Goal: Task Accomplishment & Management: Manage account settings

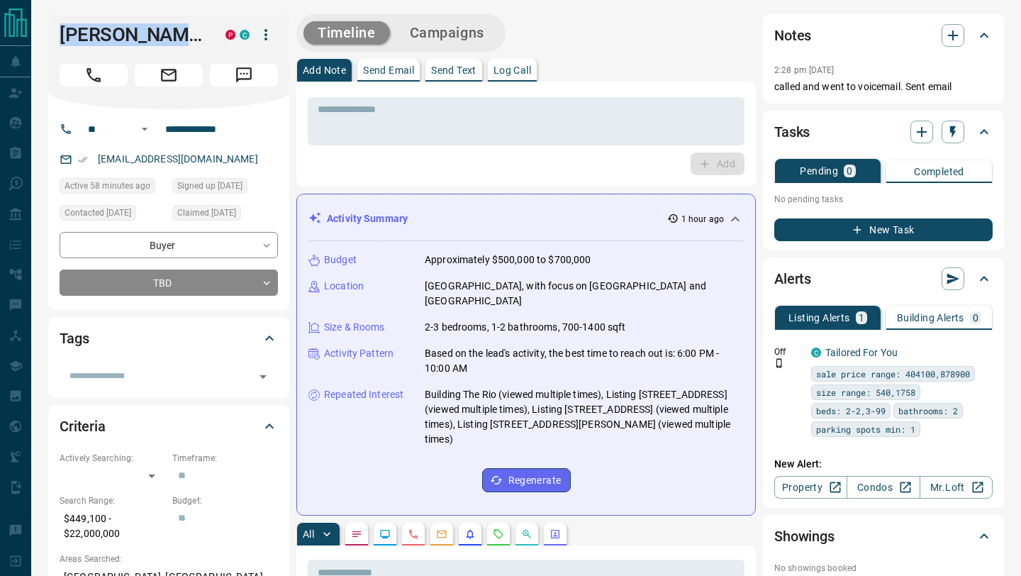
scroll to position [700, 0]
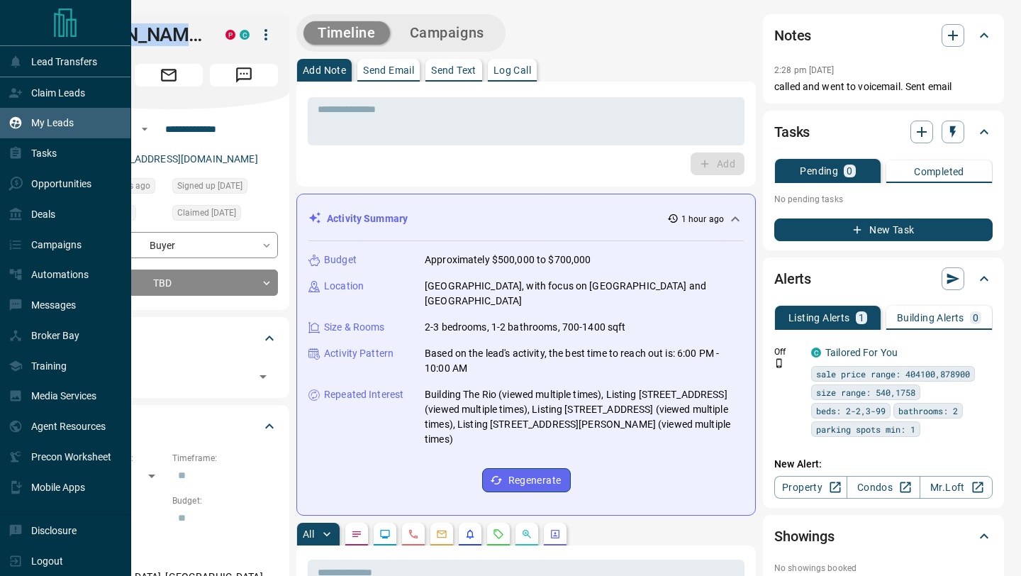
click at [29, 128] on div "My Leads" at bounding box center [41, 122] width 65 height 23
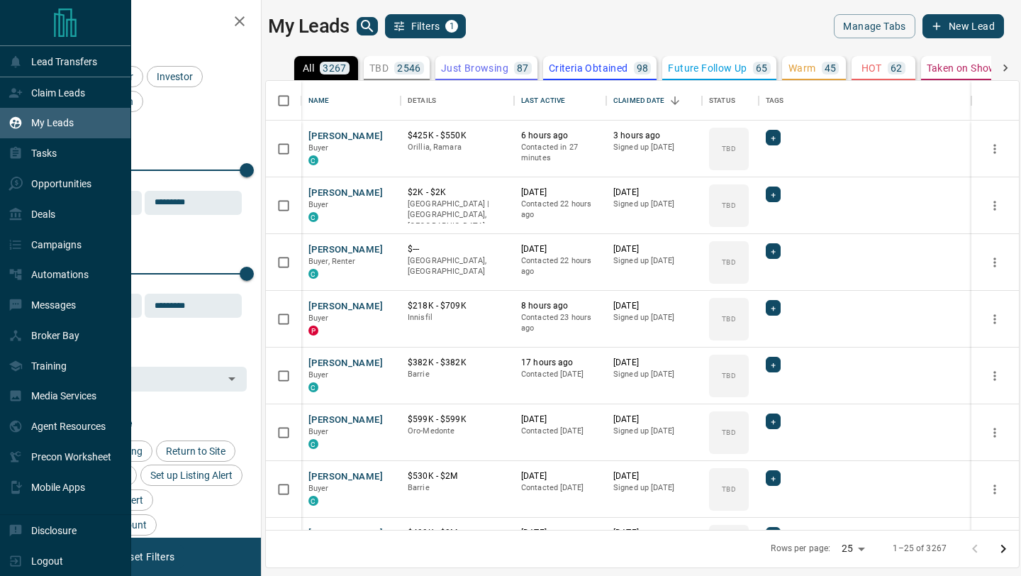
scroll to position [449, 753]
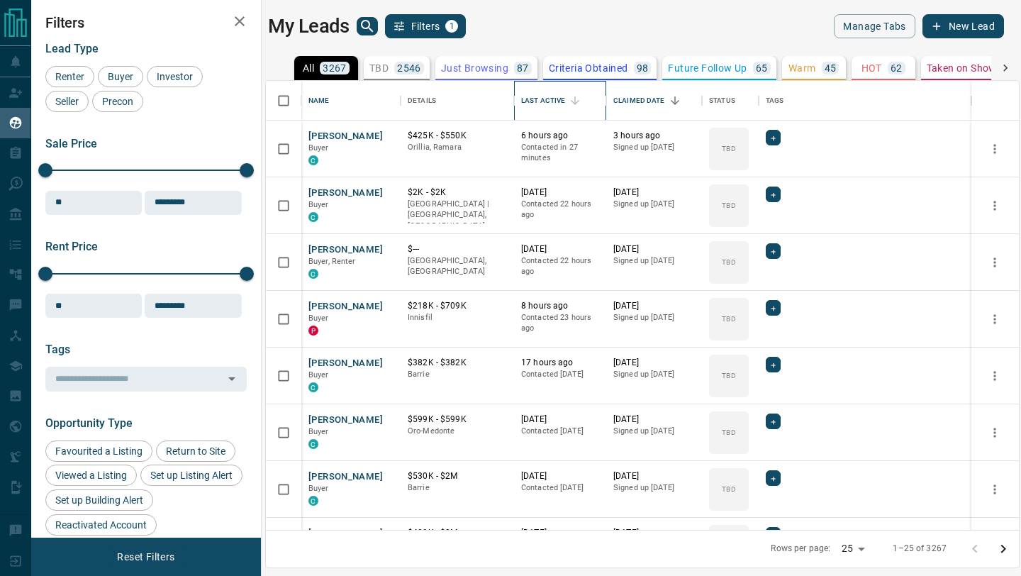
click at [537, 99] on div "Last Active" at bounding box center [543, 101] width 44 height 40
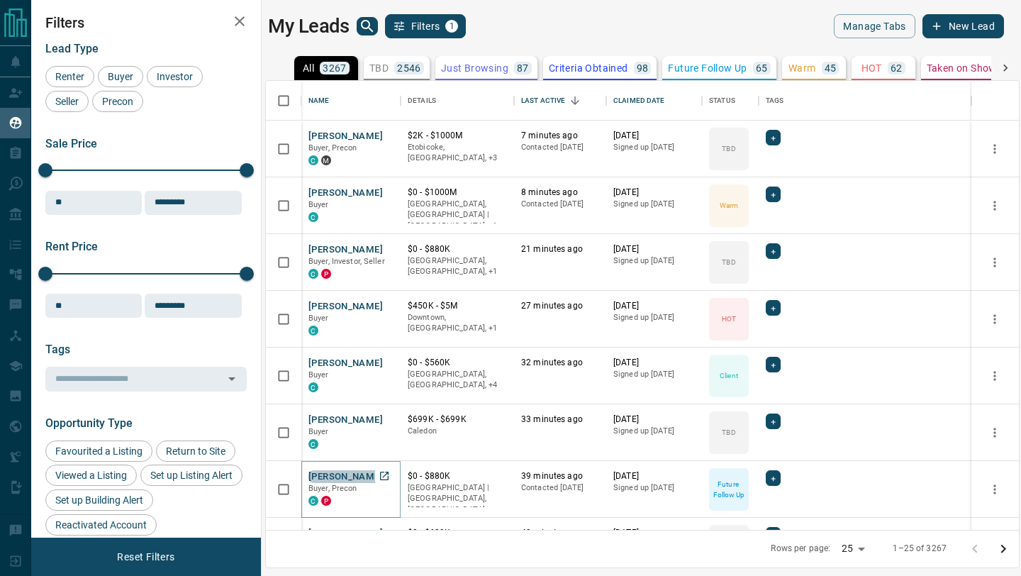
click at [349, 478] on button "[PERSON_NAME]" at bounding box center [345, 476] width 74 height 13
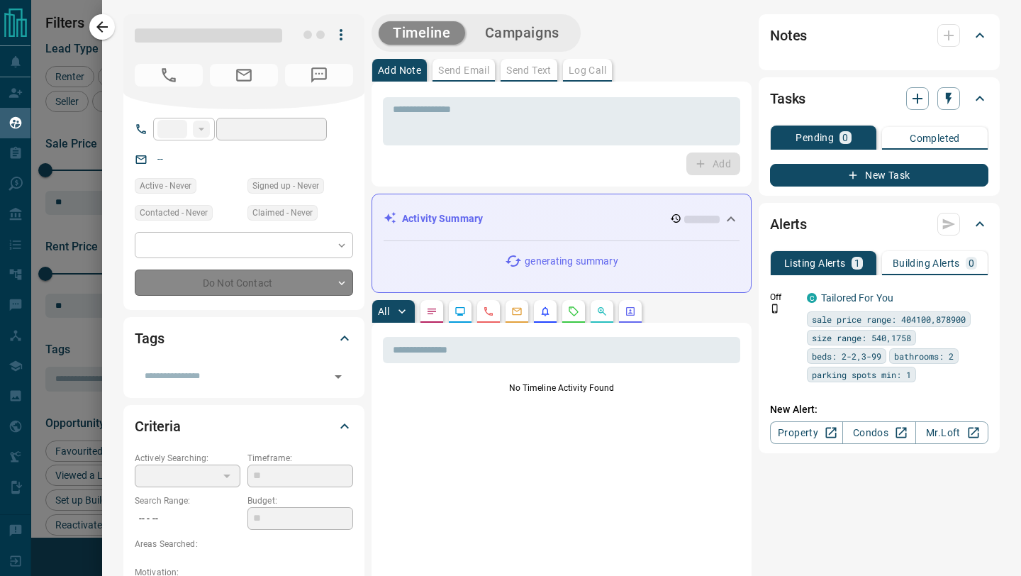
type input "**"
type input "**********"
type input "*"
type input "*********"
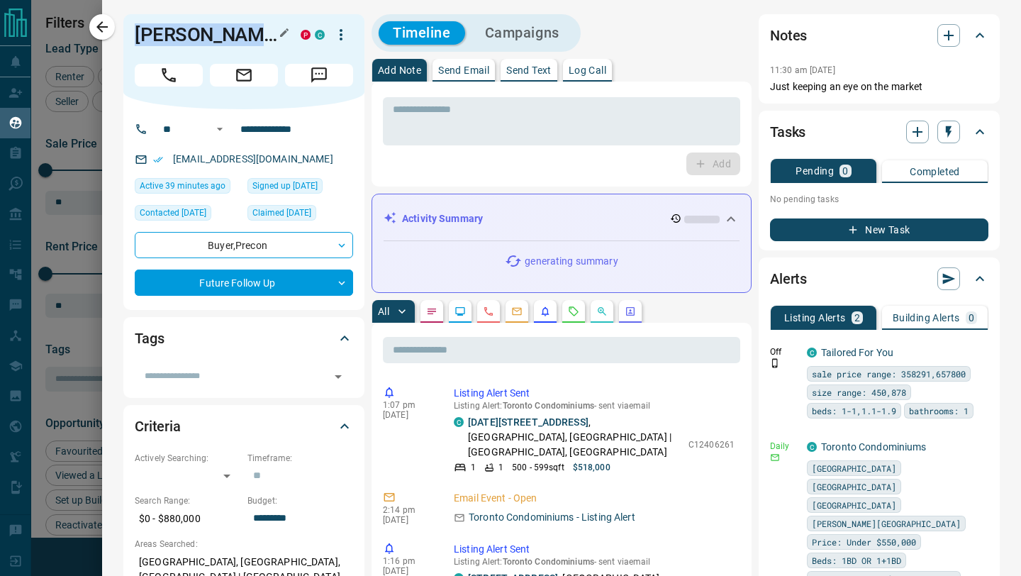
drag, startPoint x: 250, startPoint y: 31, endPoint x: 136, endPoint y: 35, distance: 113.5
click at [136, 35] on h1 "[PERSON_NAME]" at bounding box center [207, 34] width 145 height 23
copy h1 "[PERSON_NAME]"
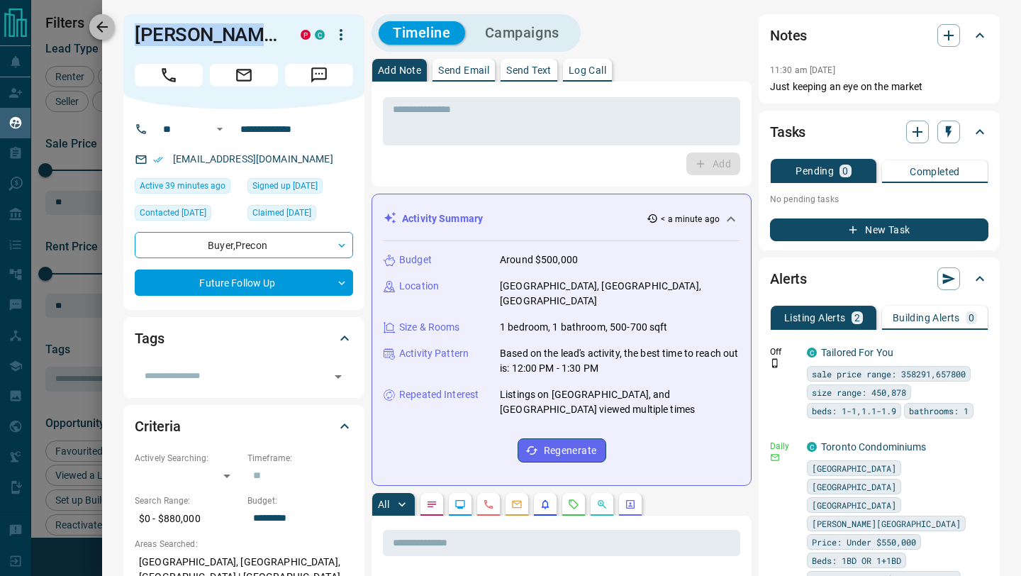
click at [106, 23] on icon "button" at bounding box center [102, 26] width 17 height 17
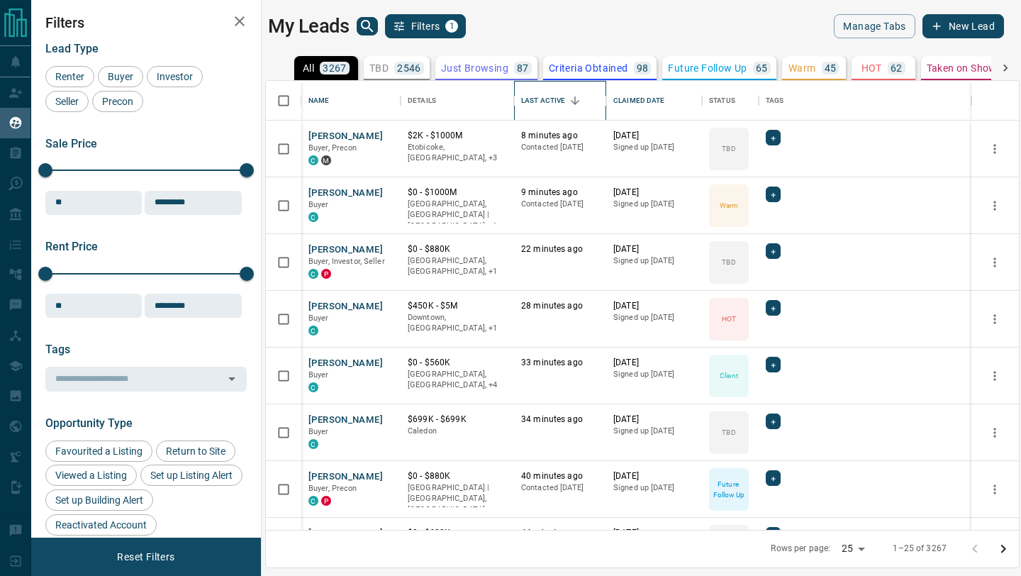
click at [539, 94] on div "Last Active" at bounding box center [543, 101] width 44 height 40
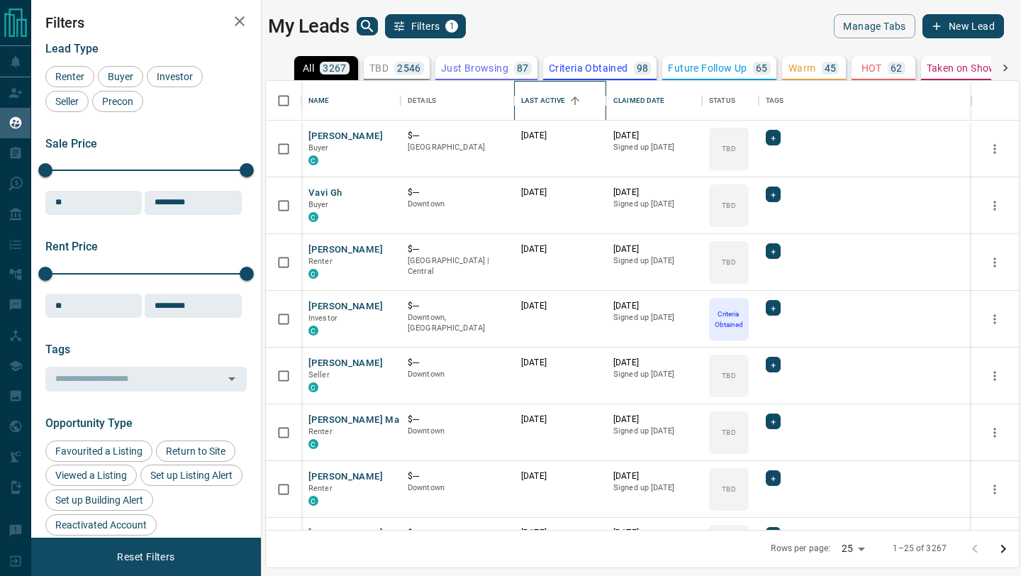
click at [539, 94] on div "Last Active" at bounding box center [543, 101] width 44 height 40
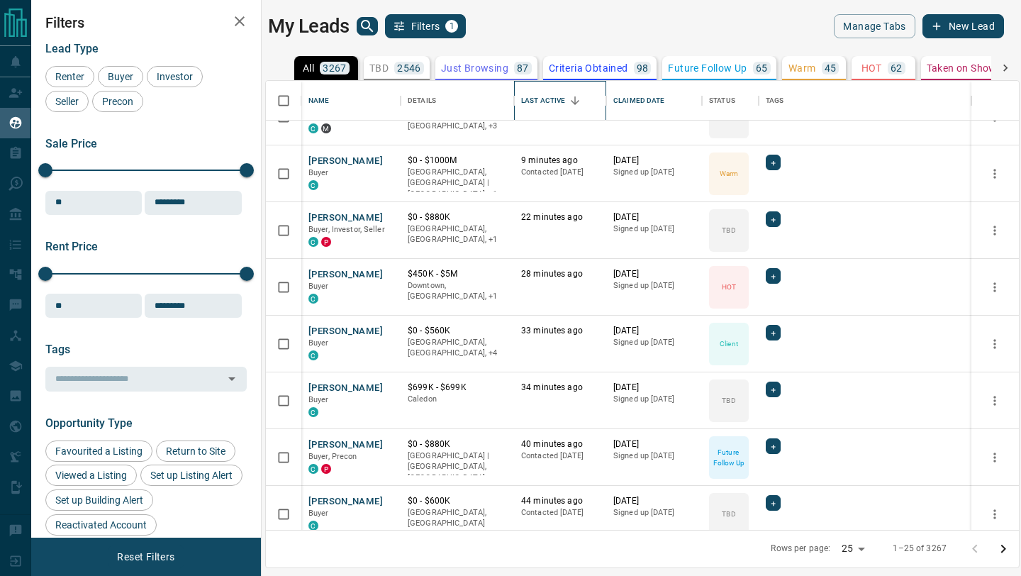
scroll to position [33, 0]
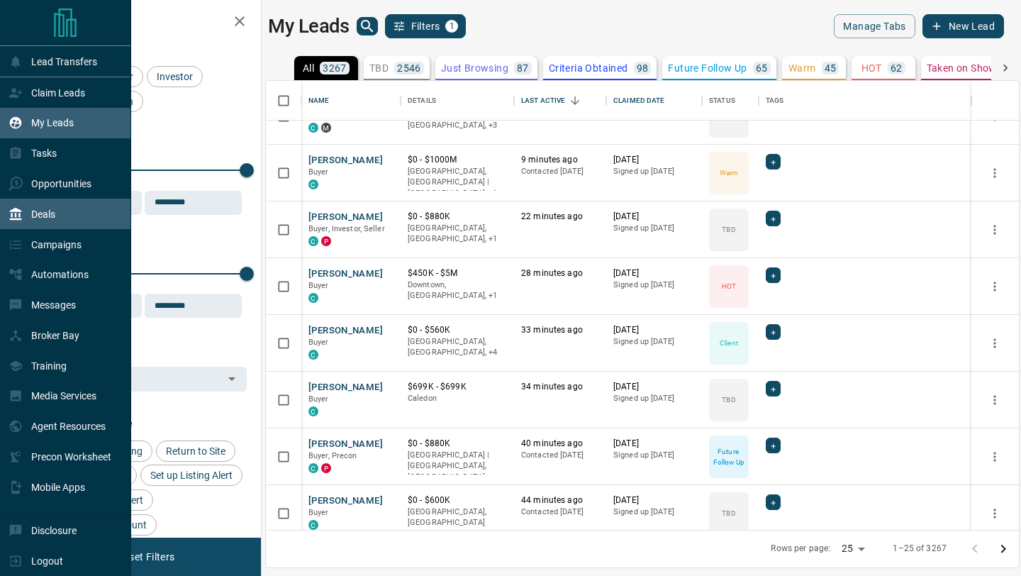
click at [9, 214] on icon at bounding box center [16, 214] width 14 height 14
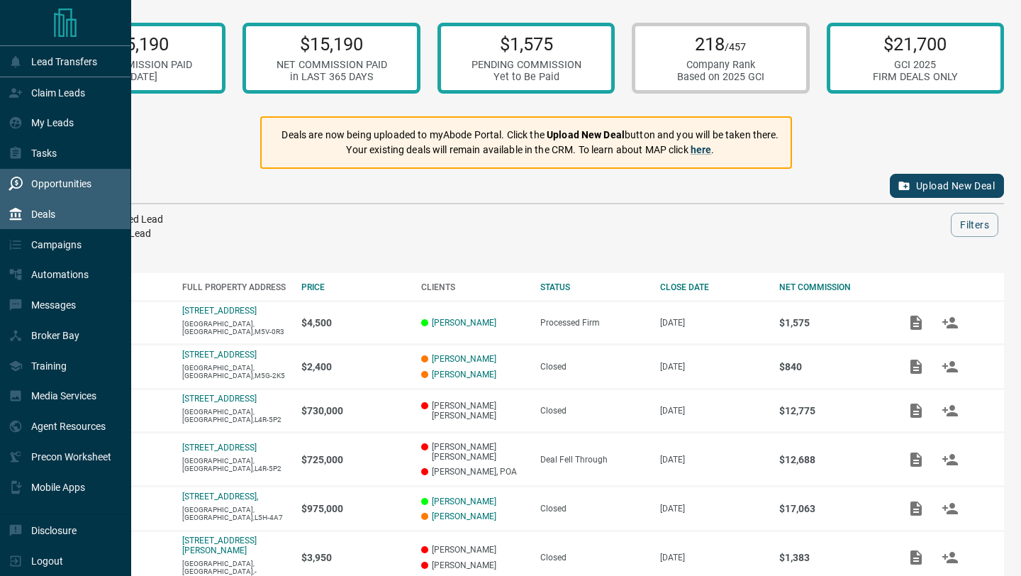
click at [12, 187] on icon at bounding box center [16, 184] width 14 height 14
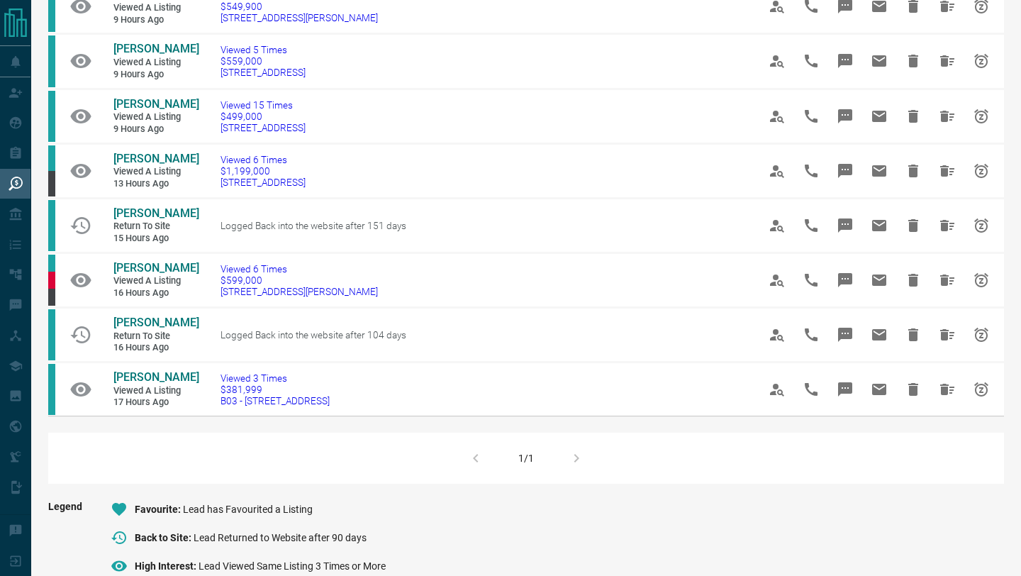
scroll to position [620, 0]
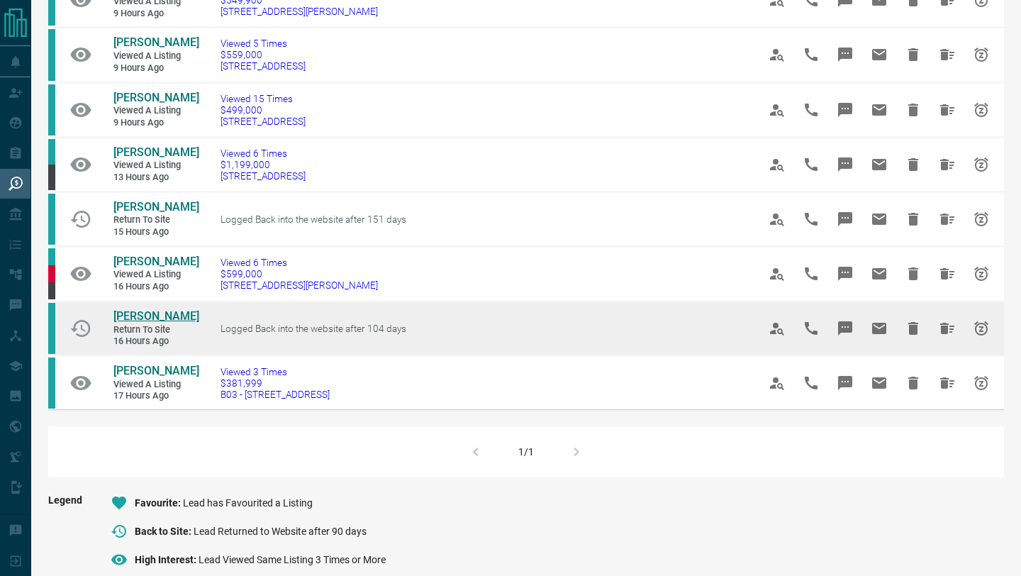
click at [141, 323] on span "[PERSON_NAME]" at bounding box center [156, 315] width 86 height 13
